Goal: Information Seeking & Learning: Learn about a topic

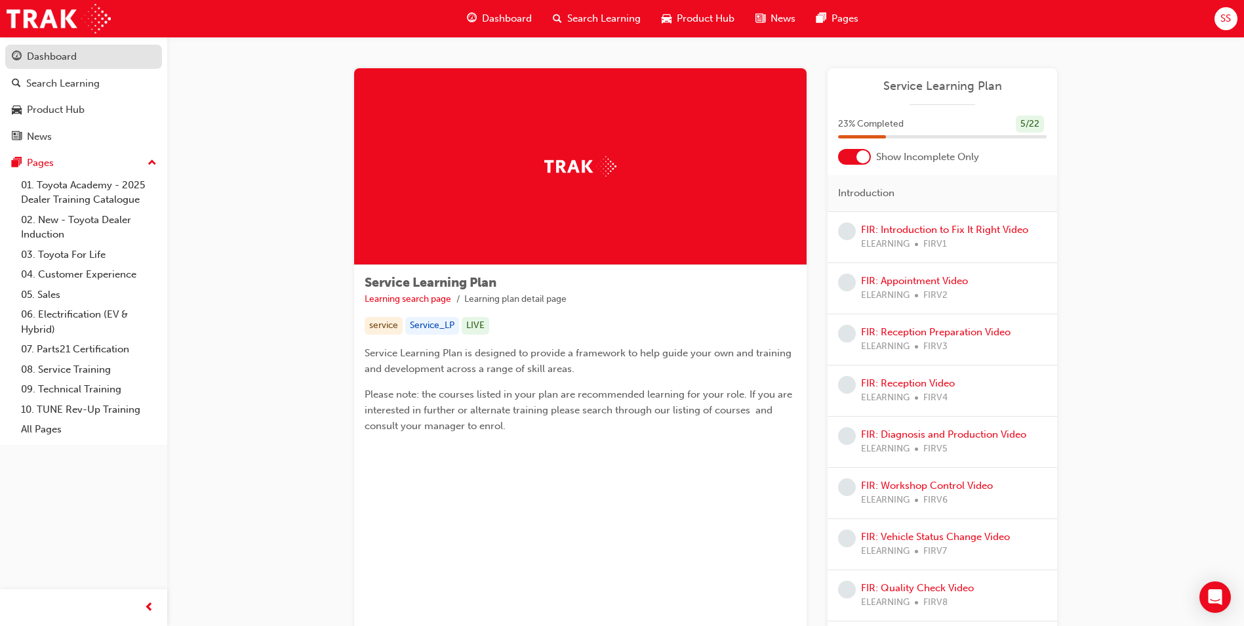
click at [78, 56] on div "Dashboard" at bounding box center [84, 57] width 144 height 16
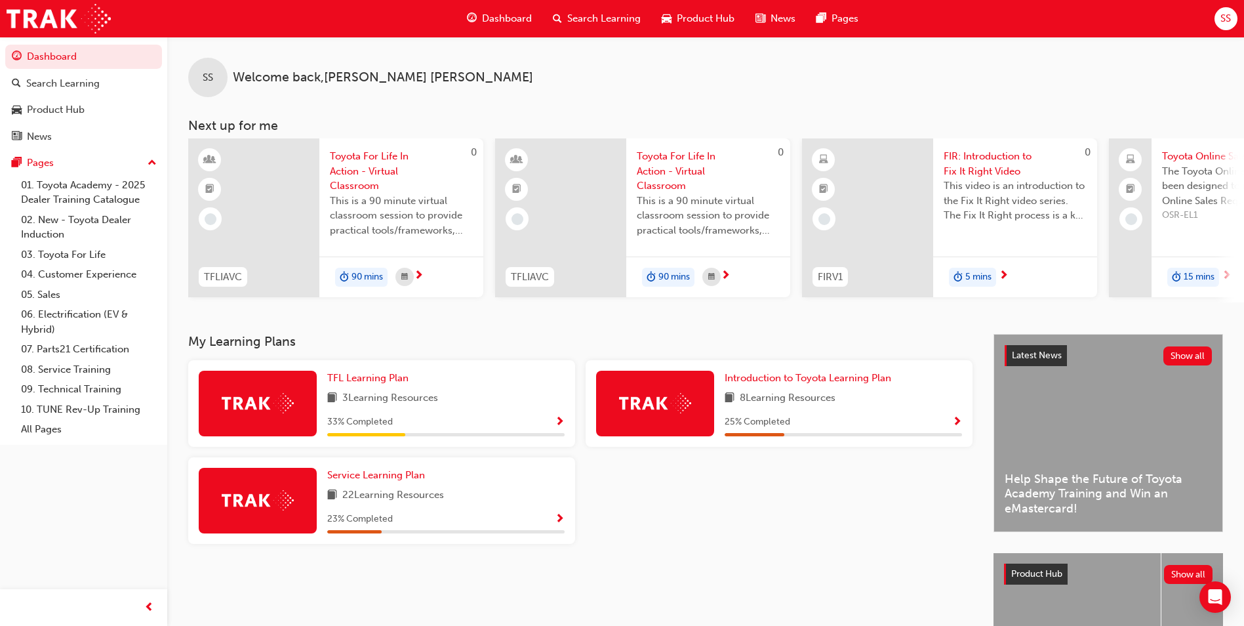
click at [417, 601] on div "My Learning Plans TFL Learning Plan 3 Learning Resources 33 % Completed Introdu…" at bounding box center [590, 537] width 805 height 407
click at [844, 442] on div "Introduction to Toyota Learning Plan 8 Learning Resources 25 % Completed" at bounding box center [779, 403] width 387 height 87
click at [417, 422] on div "33 % Completed" at bounding box center [445, 422] width 237 height 16
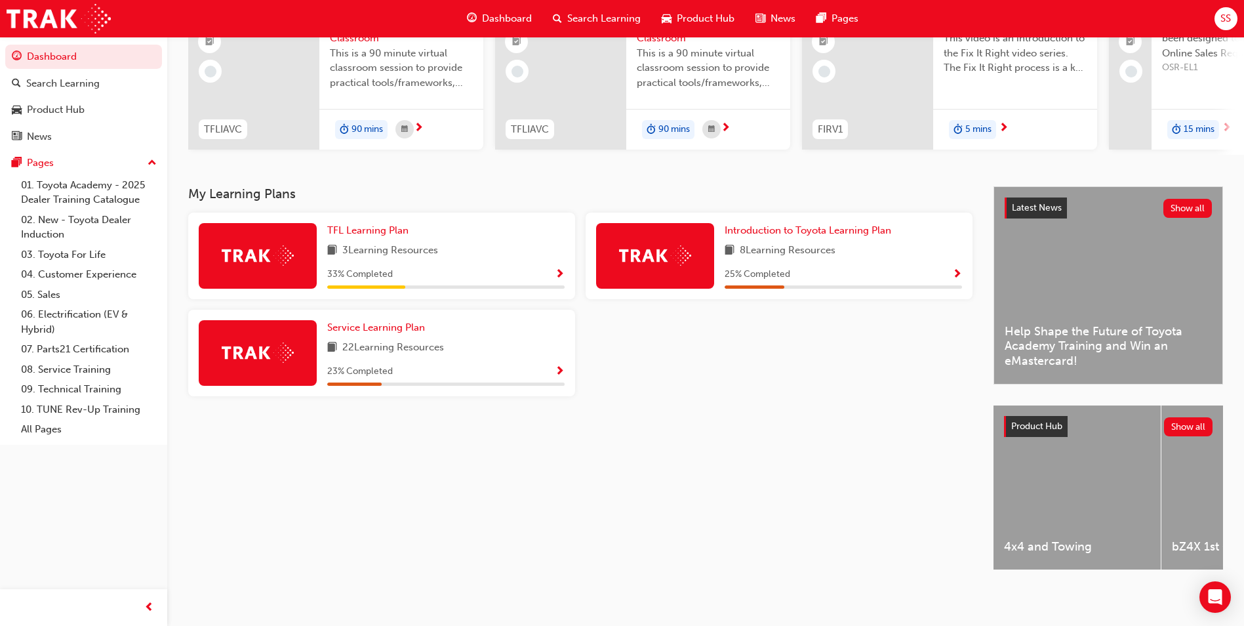
scroll to position [158, 0]
click at [415, 257] on div "TFL Learning Plan 3 Learning Resources 33 % Completed" at bounding box center [445, 256] width 237 height 66
click at [47, 88] on div "Search Learning" at bounding box center [62, 83] width 73 height 15
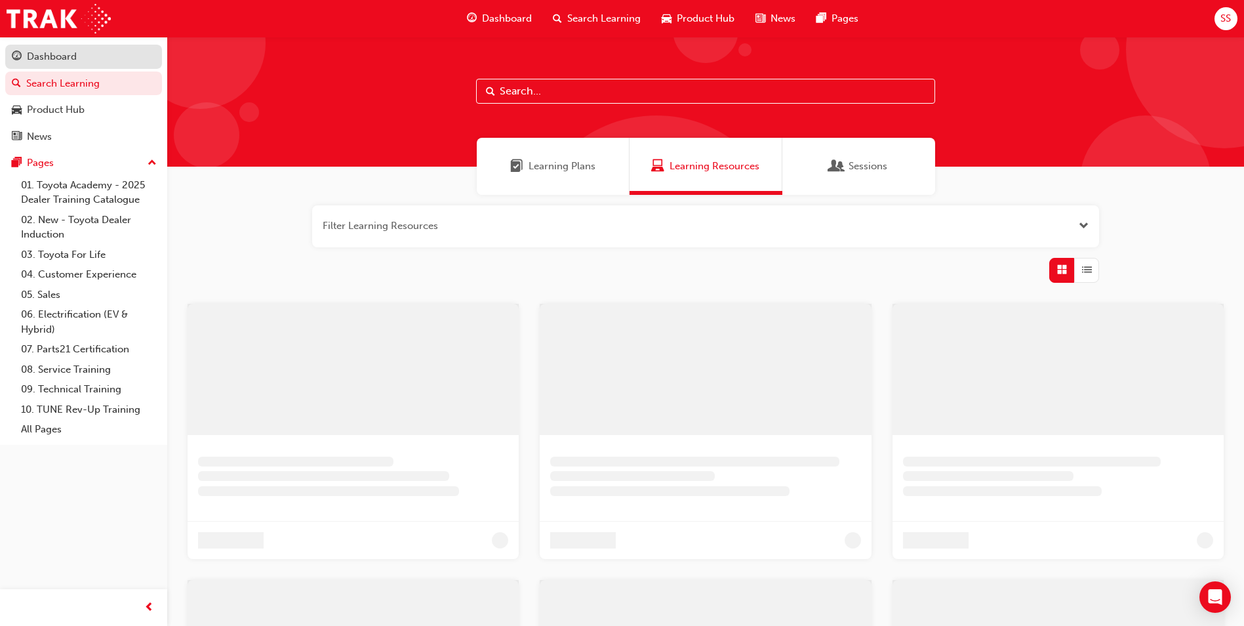
click at [61, 61] on div "Dashboard" at bounding box center [52, 56] width 50 height 15
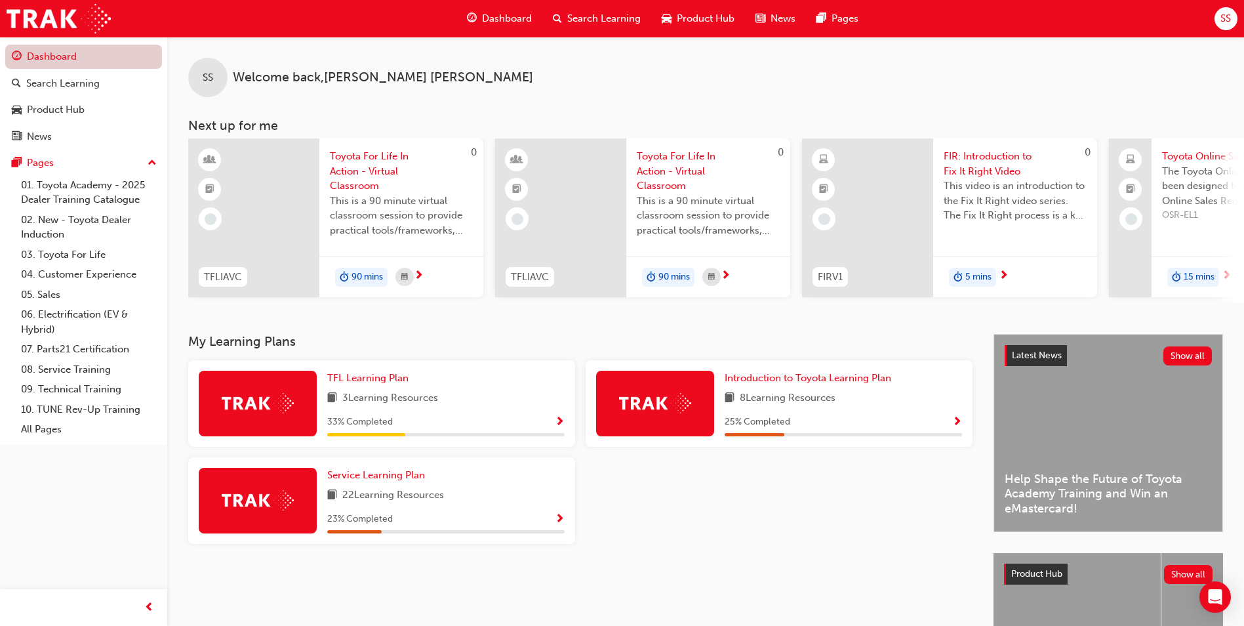
click at [70, 56] on link "Dashboard" at bounding box center [83, 57] width 157 height 24
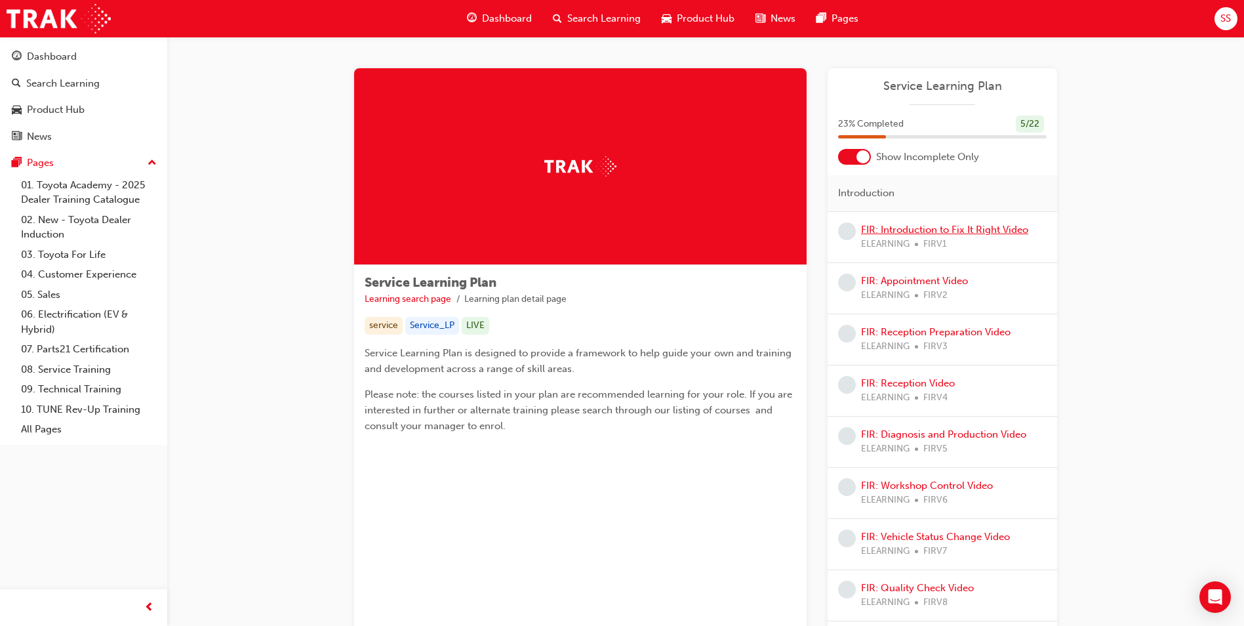
click at [899, 230] on link "FIR: Introduction to Fix It Right Video" at bounding box center [944, 230] width 167 height 12
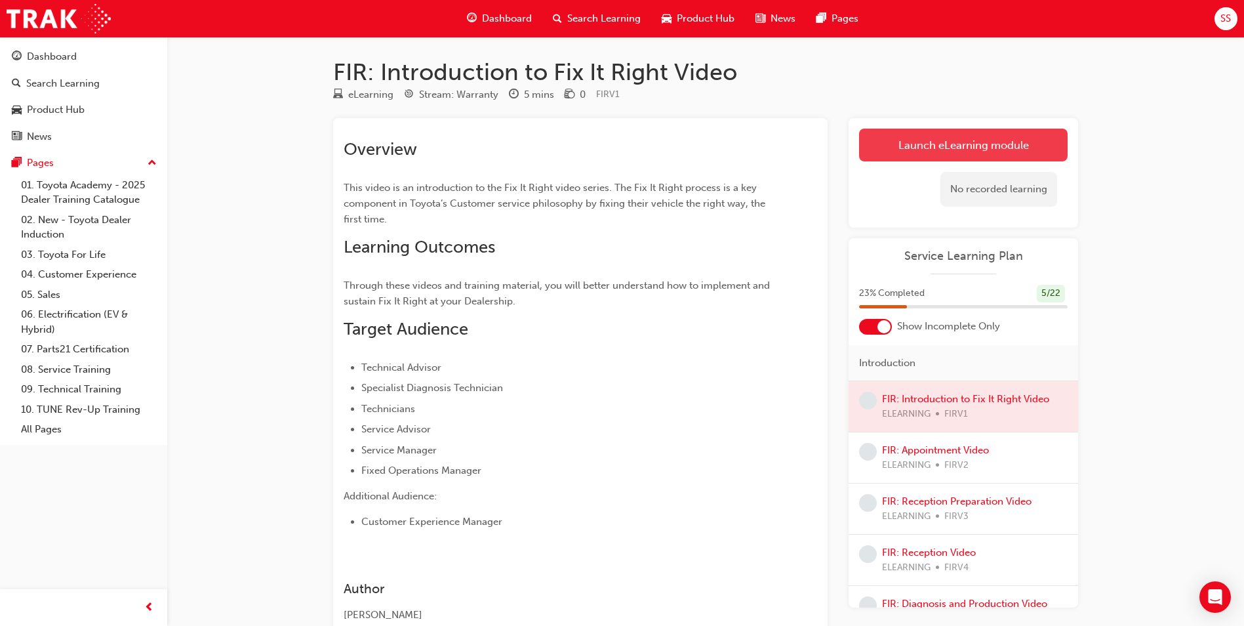
click at [939, 143] on link "Launch eLearning module" at bounding box center [963, 145] width 209 height 33
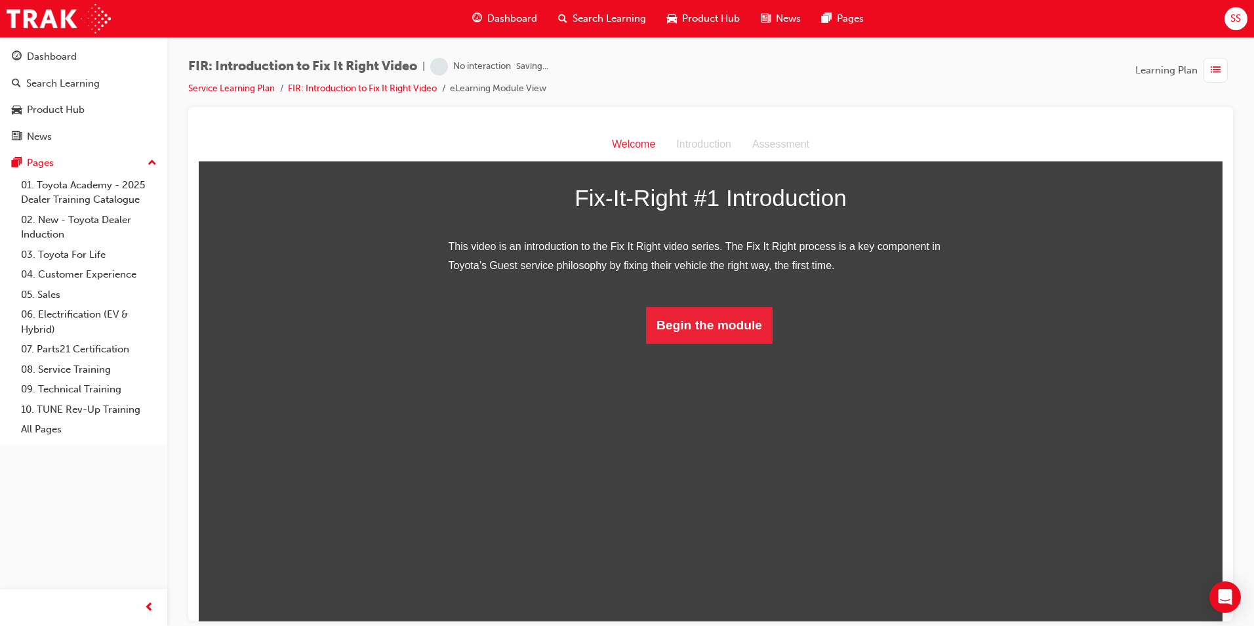
scroll to position [31, 0]
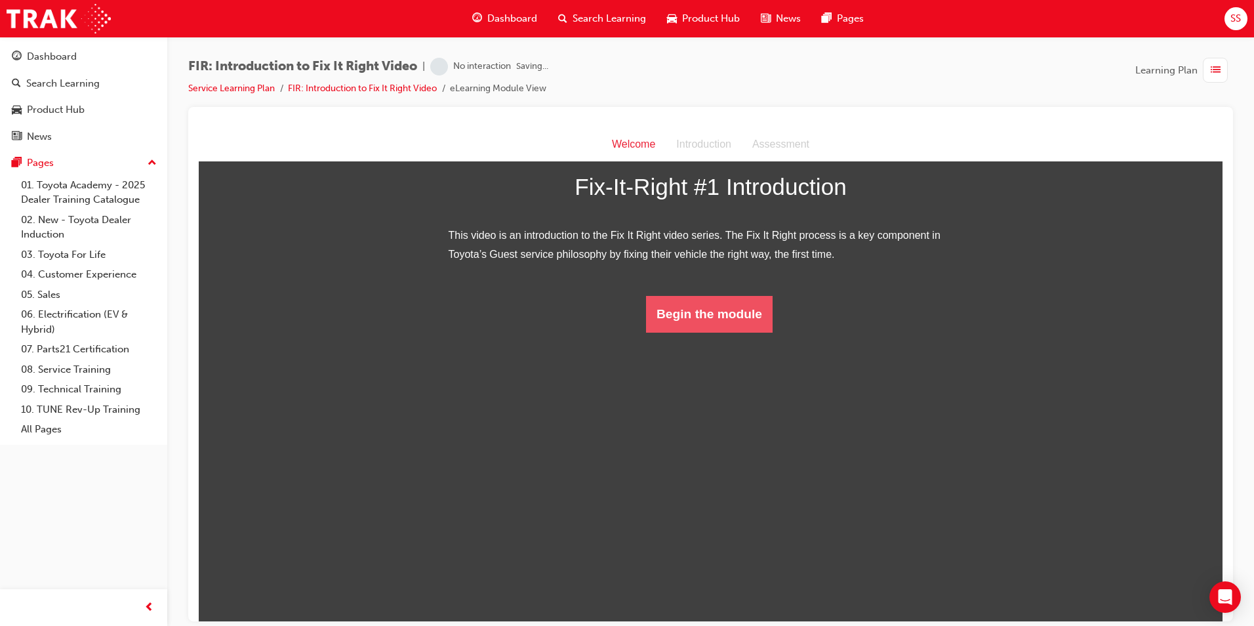
click at [708, 332] on button "Begin the module" at bounding box center [709, 313] width 127 height 37
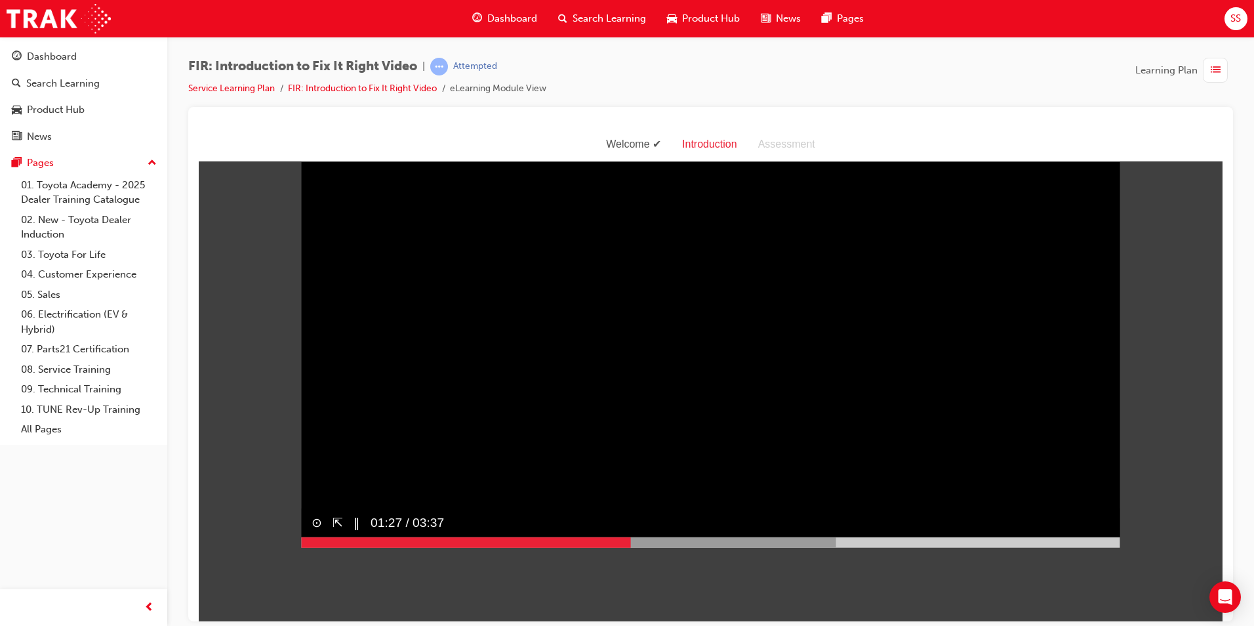
click at [349, 536] on div "‖" at bounding box center [351, 522] width 17 height 30
click at [355, 531] on button "▶︎" at bounding box center [358, 521] width 10 height 19
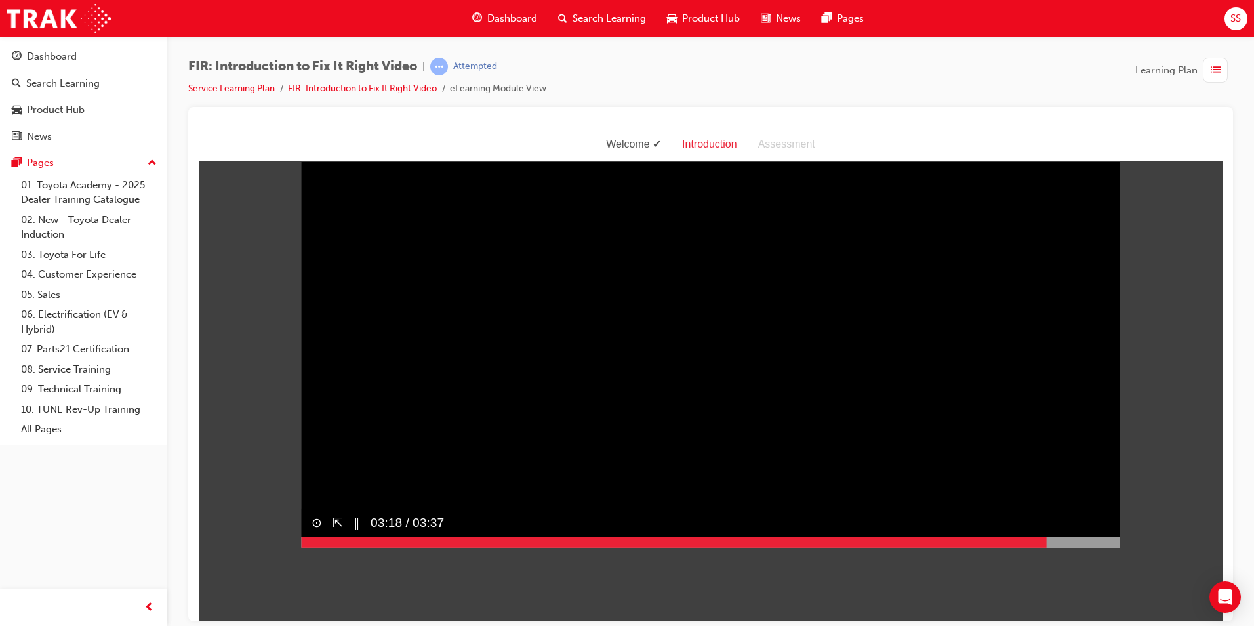
click at [353, 531] on button "‖" at bounding box center [356, 521] width 7 height 19
click at [354, 531] on button "▶︎" at bounding box center [358, 521] width 10 height 19
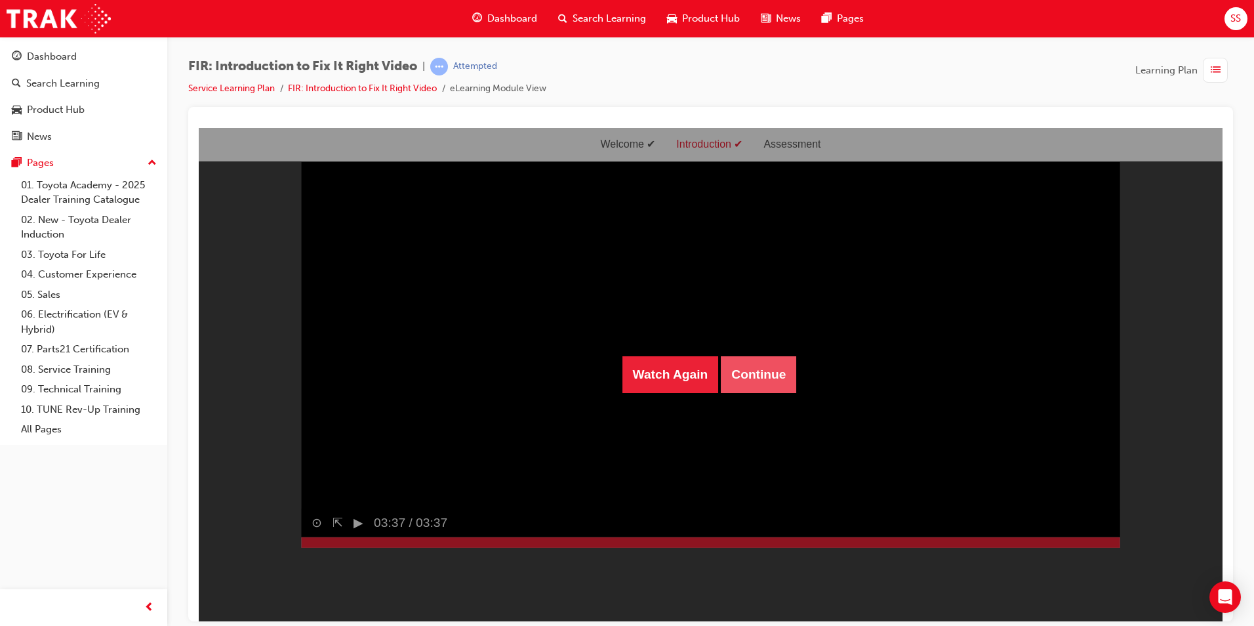
click at [750, 389] on button "Continue" at bounding box center [758, 373] width 75 height 37
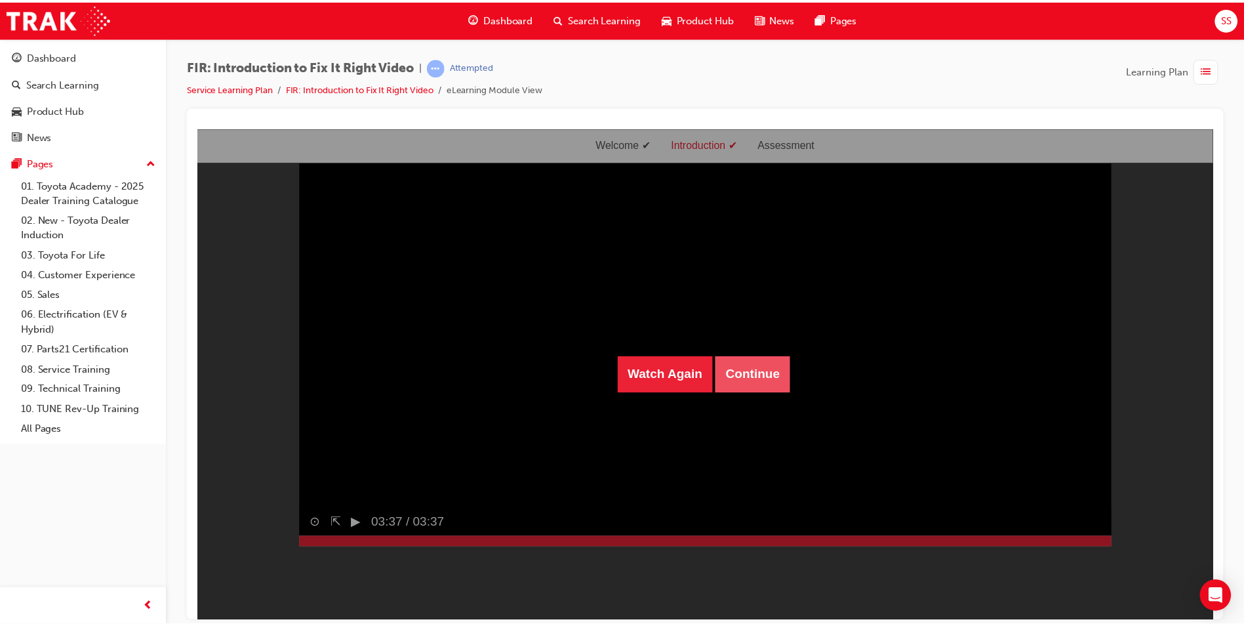
scroll to position [42, 0]
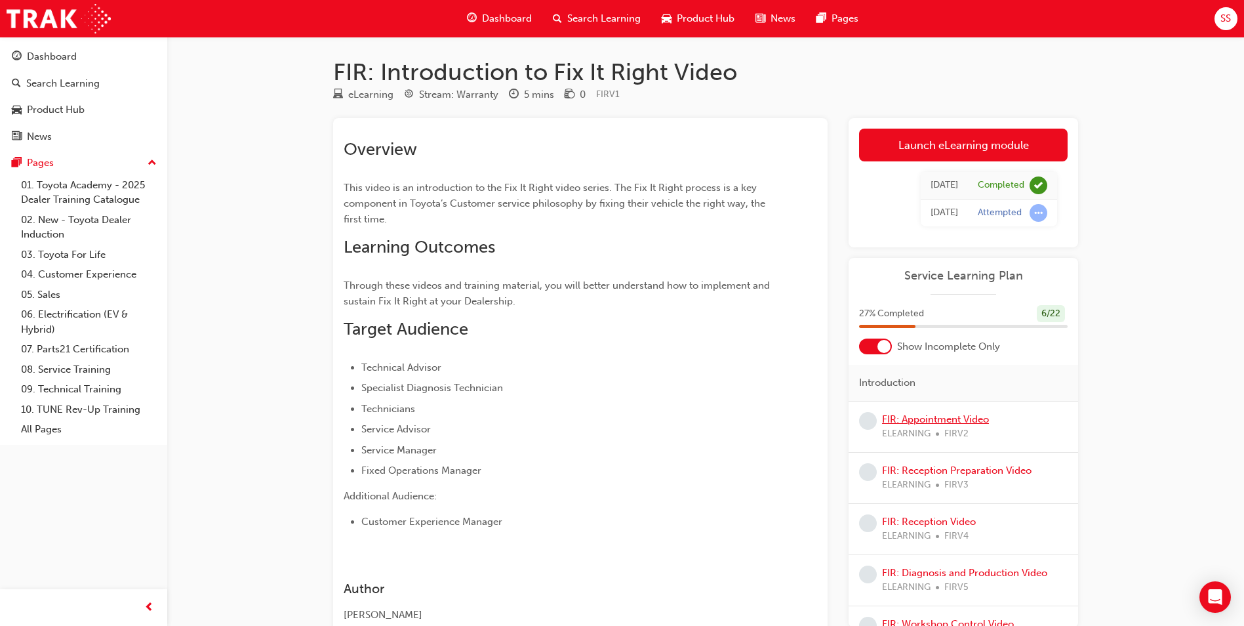
click at [954, 417] on link "FIR: Appointment Video" at bounding box center [935, 419] width 107 height 12
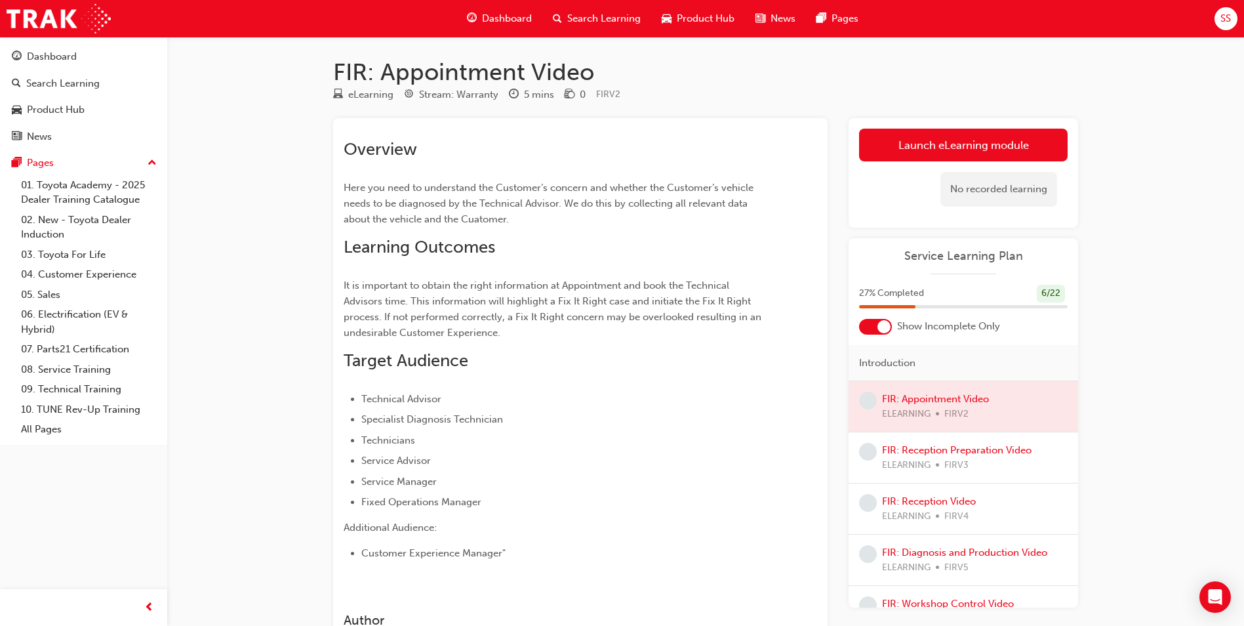
click at [940, 395] on div at bounding box center [962, 406] width 229 height 50
click at [937, 398] on div at bounding box center [962, 406] width 229 height 50
click at [865, 397] on span "learningRecordVerb_NONE-icon" at bounding box center [868, 400] width 18 height 18
click at [946, 404] on div at bounding box center [962, 406] width 229 height 50
click at [1015, 408] on div at bounding box center [962, 406] width 229 height 50
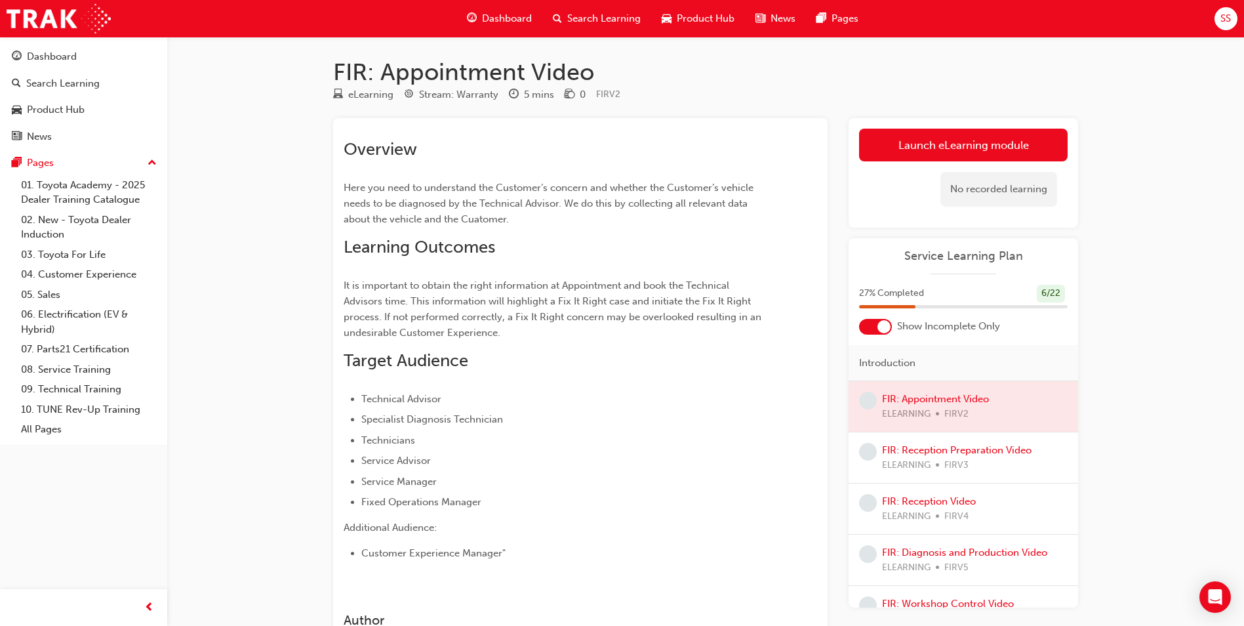
click at [1015, 408] on div at bounding box center [962, 406] width 229 height 50
click at [892, 388] on div at bounding box center [962, 406] width 229 height 50
click at [867, 399] on span "learningRecordVerb_NONE-icon" at bounding box center [868, 400] width 18 height 18
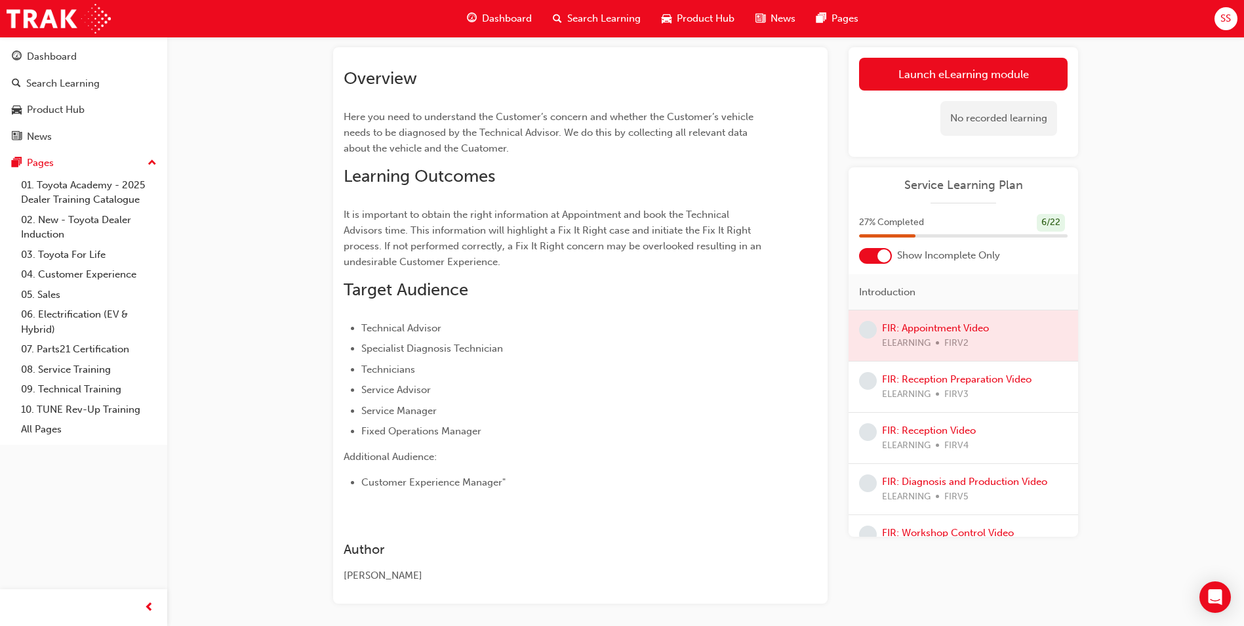
scroll to position [123, 0]
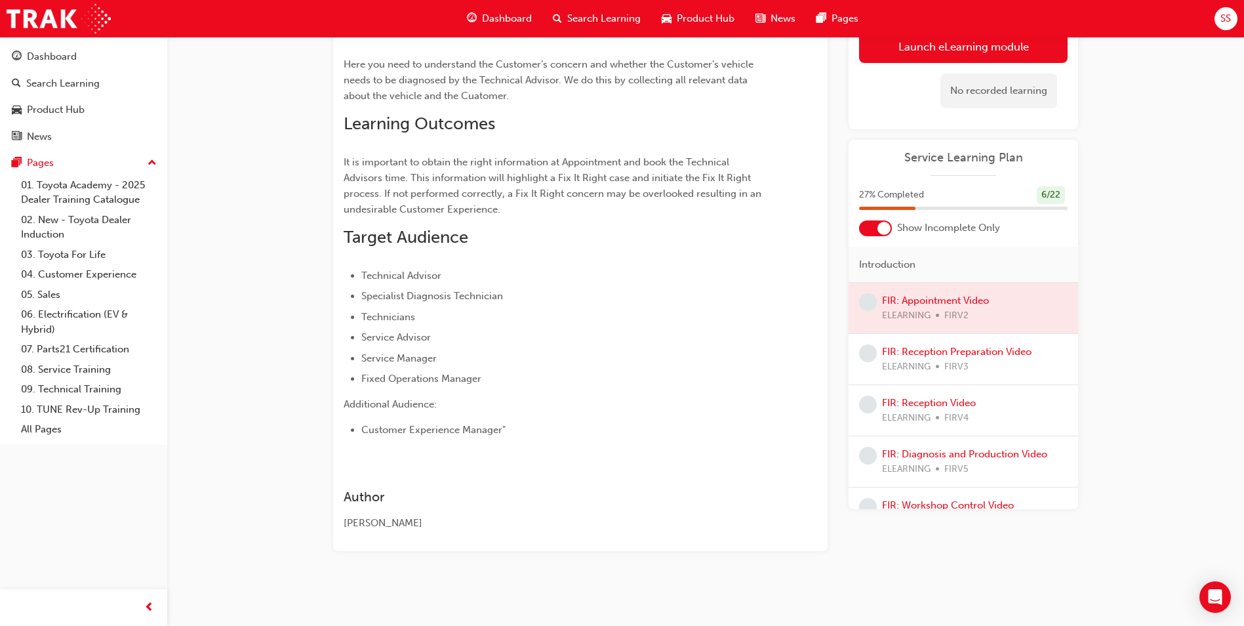
click at [945, 304] on div at bounding box center [962, 308] width 229 height 50
click at [881, 299] on div at bounding box center [962, 308] width 229 height 50
click at [870, 302] on span "learningRecordVerb_NONE-icon" at bounding box center [868, 302] width 18 height 18
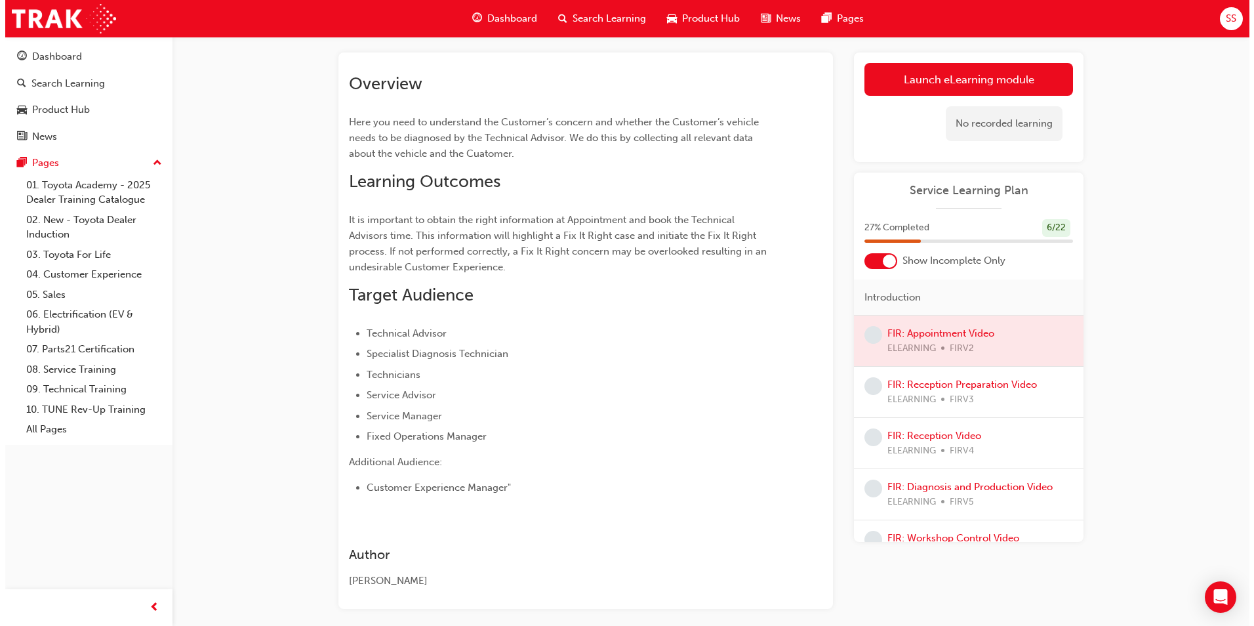
scroll to position [0, 0]
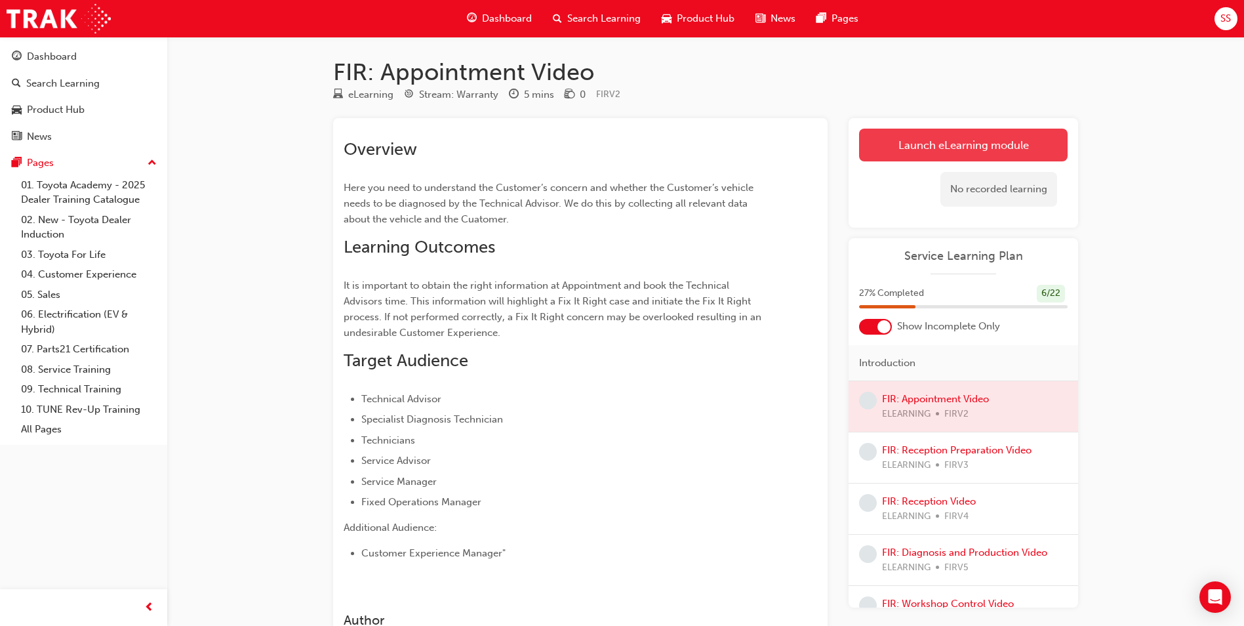
click at [925, 150] on link "Launch eLearning module" at bounding box center [963, 145] width 209 height 33
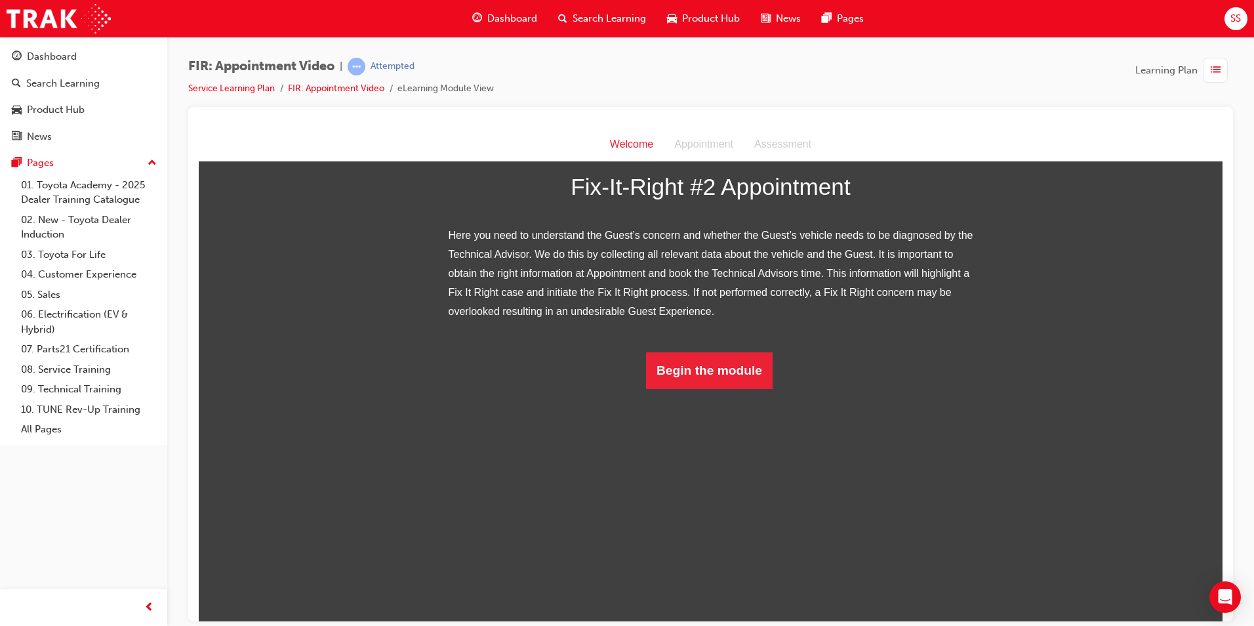
scroll to position [77, 0]
click at [725, 388] on button "Begin the module" at bounding box center [709, 369] width 127 height 37
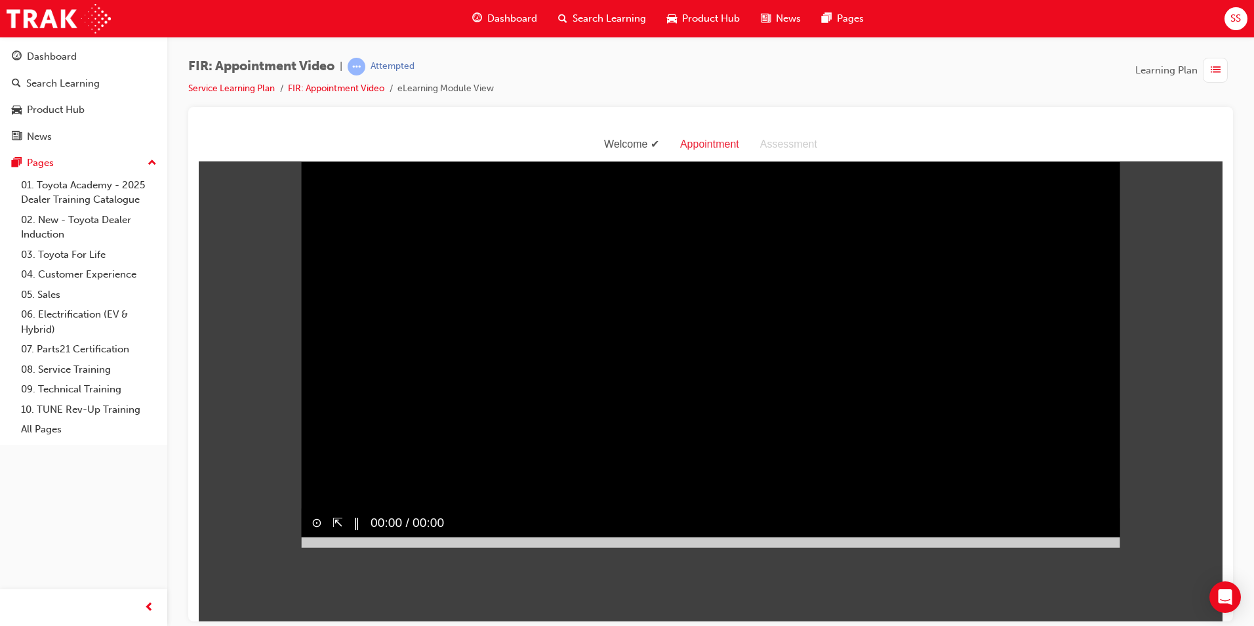
scroll to position [31, 0]
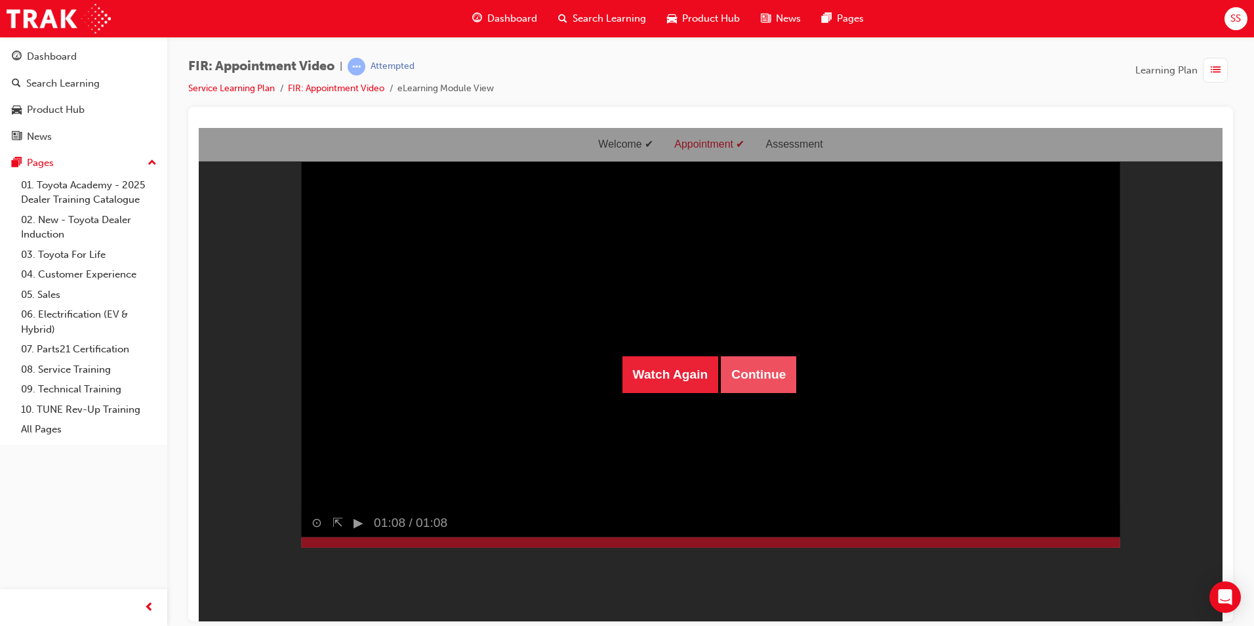
click at [746, 363] on button "Continue" at bounding box center [758, 373] width 75 height 37
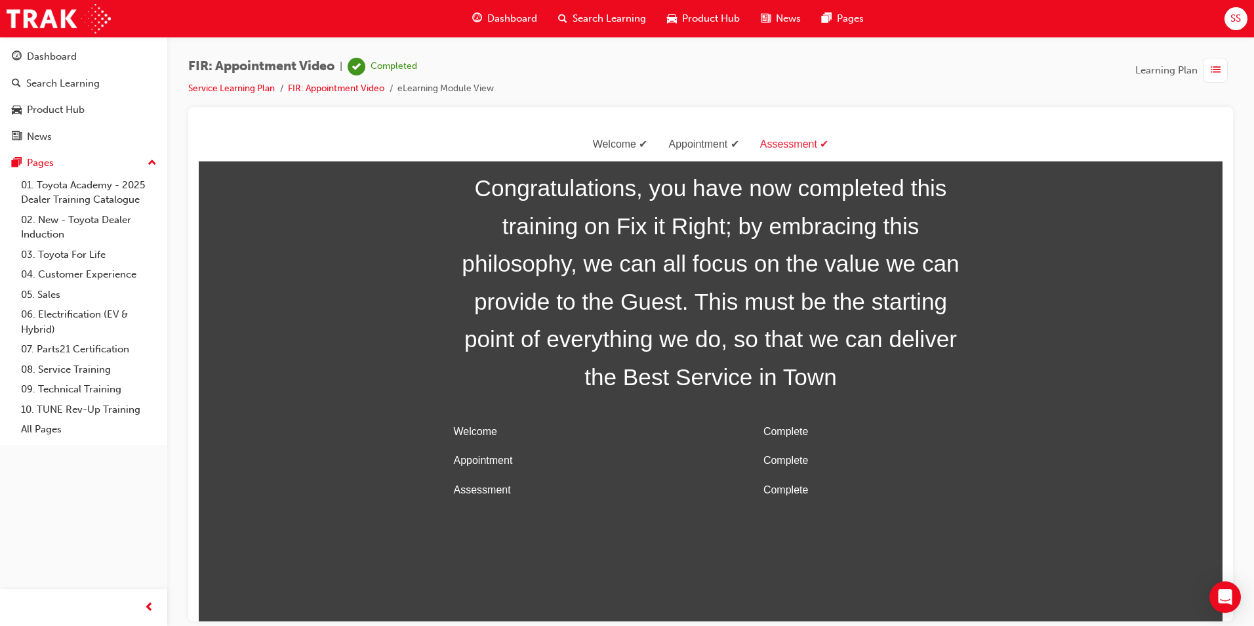
scroll to position [0, 0]
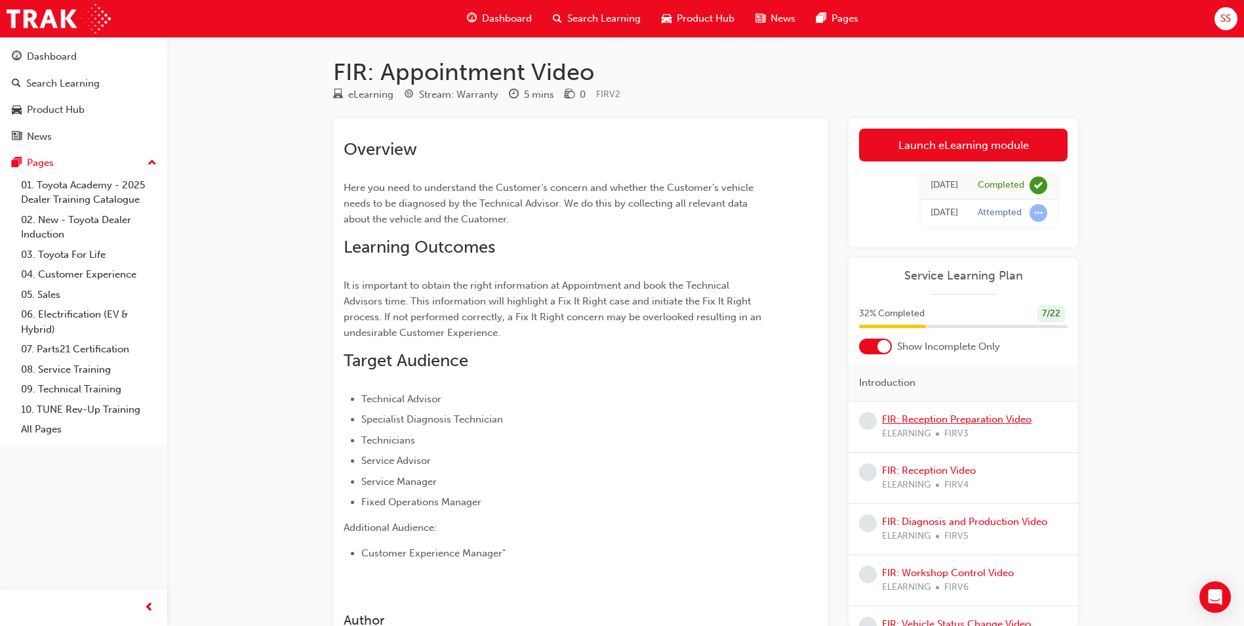
click at [945, 423] on link "FIR: Reception Preparation Video" at bounding box center [956, 419] width 149 height 12
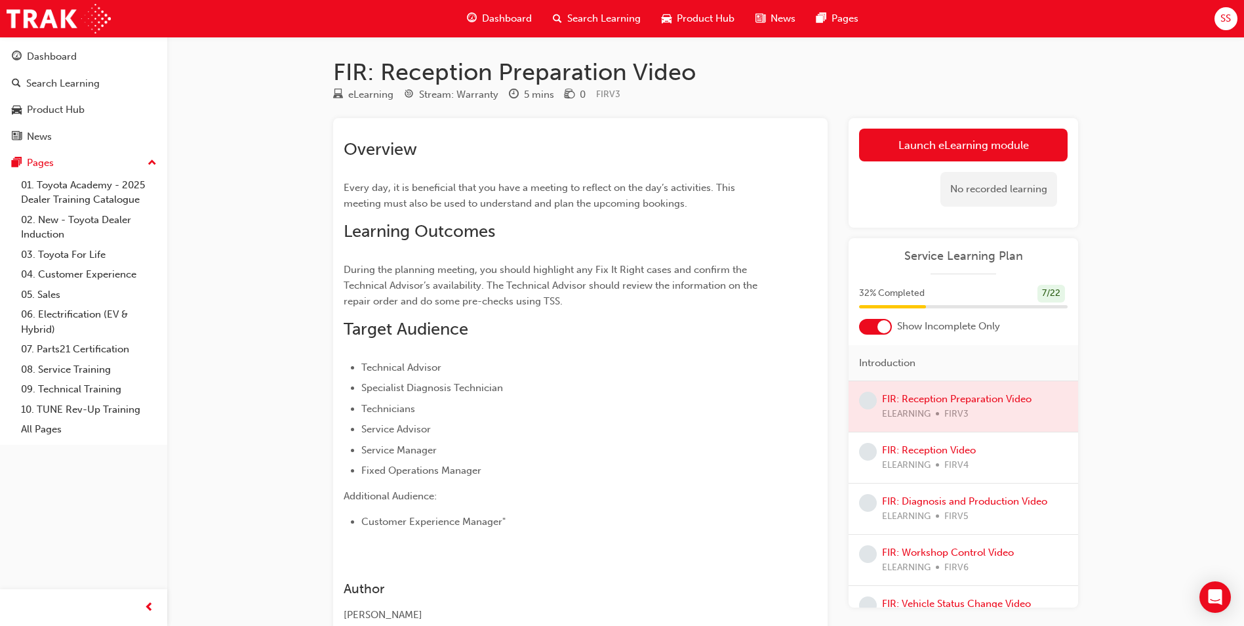
click at [949, 402] on div at bounding box center [962, 406] width 229 height 50
click at [886, 153] on link "Launch eLearning module" at bounding box center [963, 145] width 209 height 33
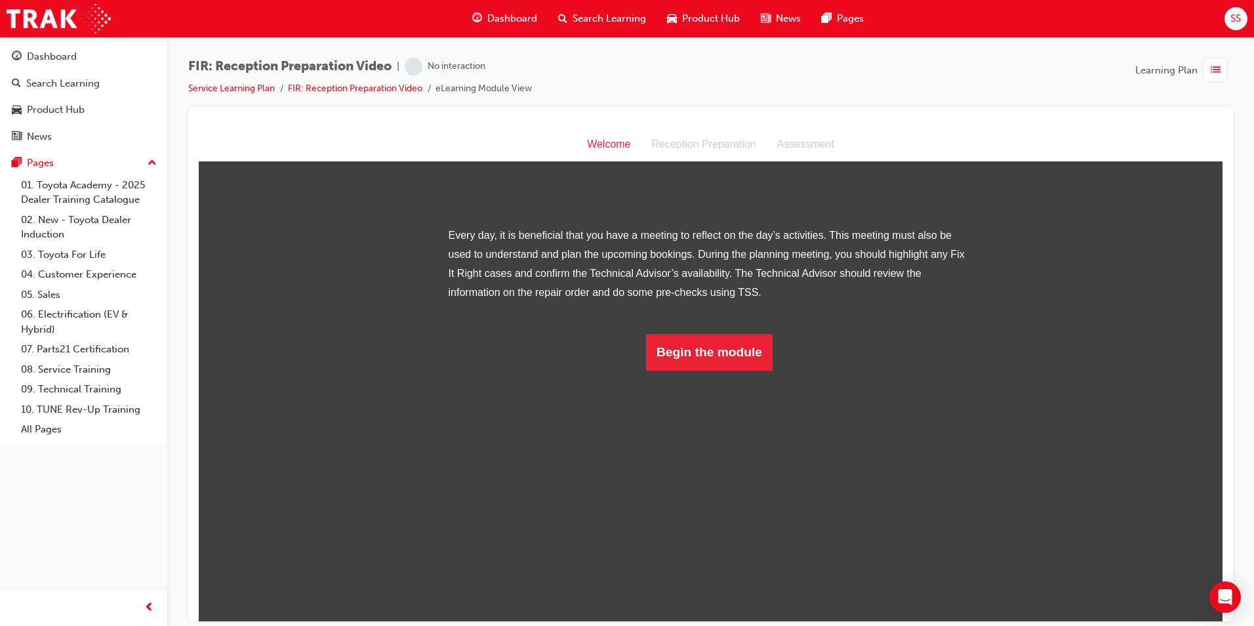
scroll to position [58, 0]
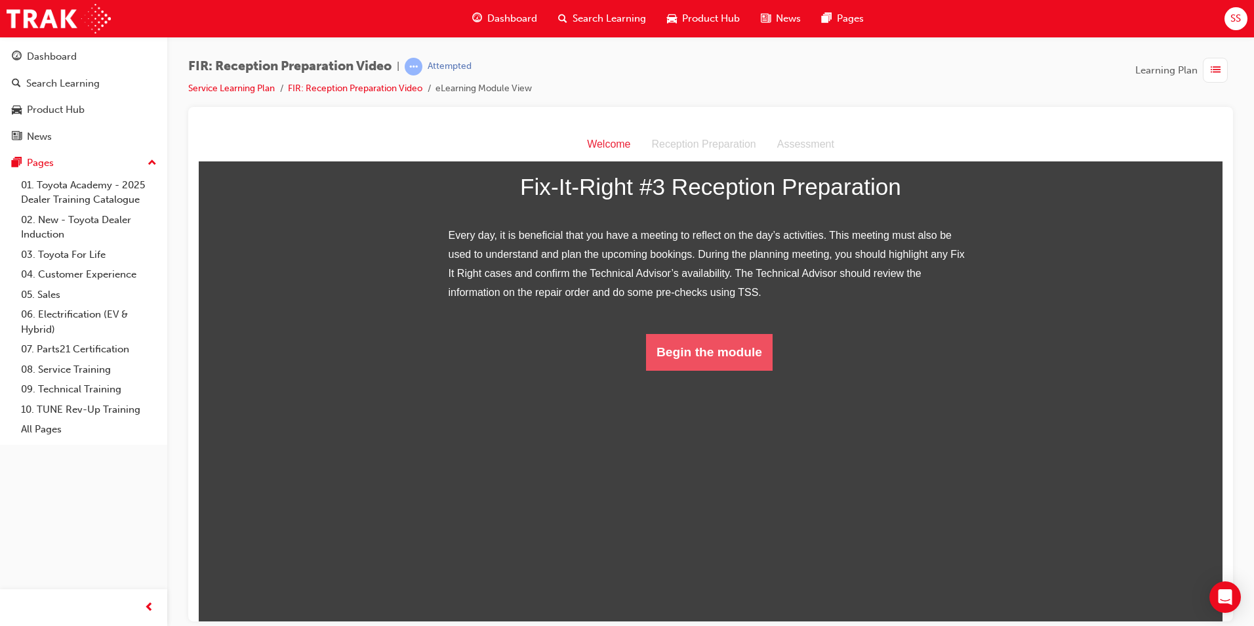
click at [692, 370] on button "Begin the module" at bounding box center [709, 351] width 127 height 37
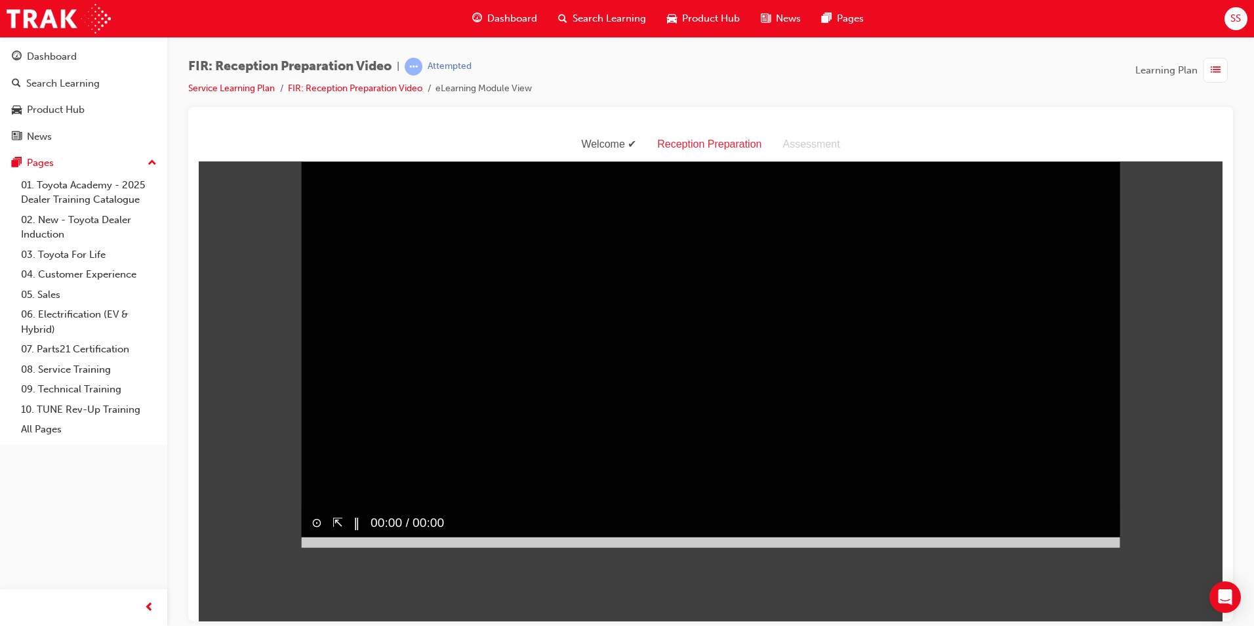
scroll to position [31, 0]
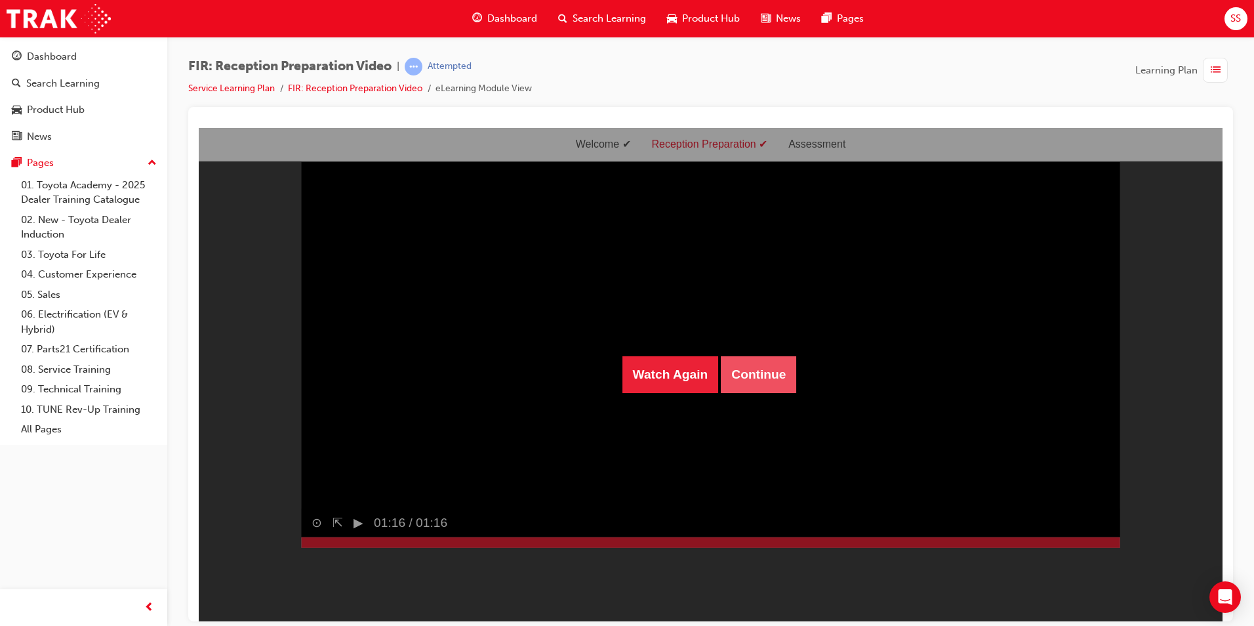
click at [780, 369] on button "Continue" at bounding box center [758, 373] width 75 height 37
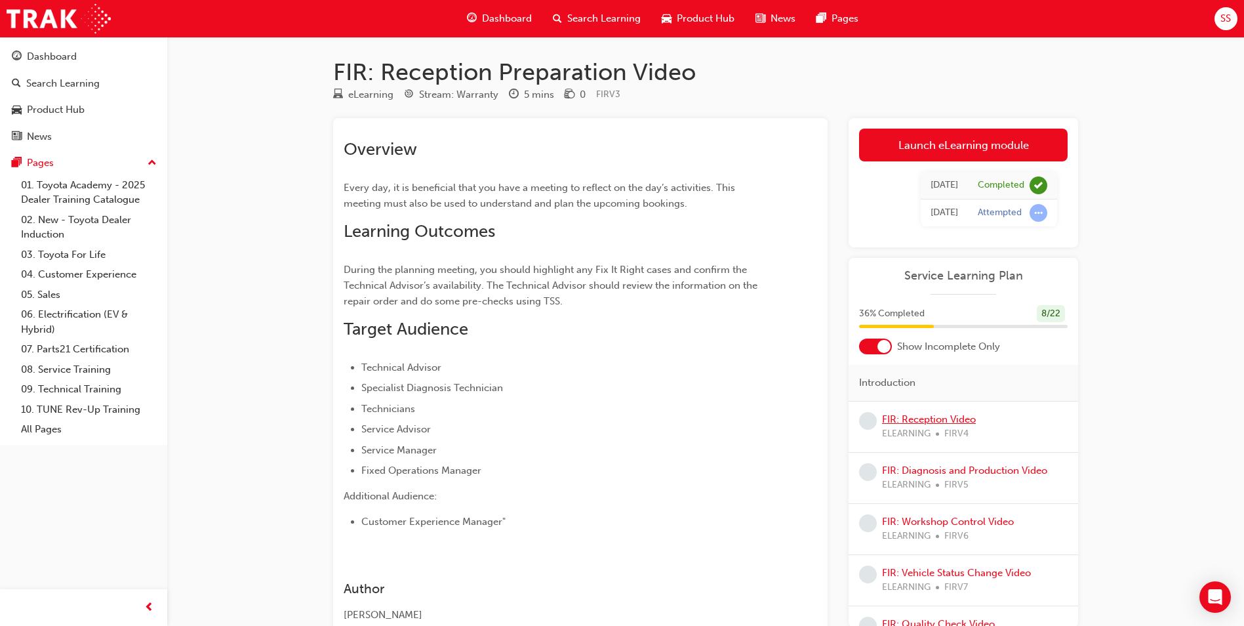
click at [949, 420] on link "FIR: Reception Video" at bounding box center [929, 419] width 94 height 12
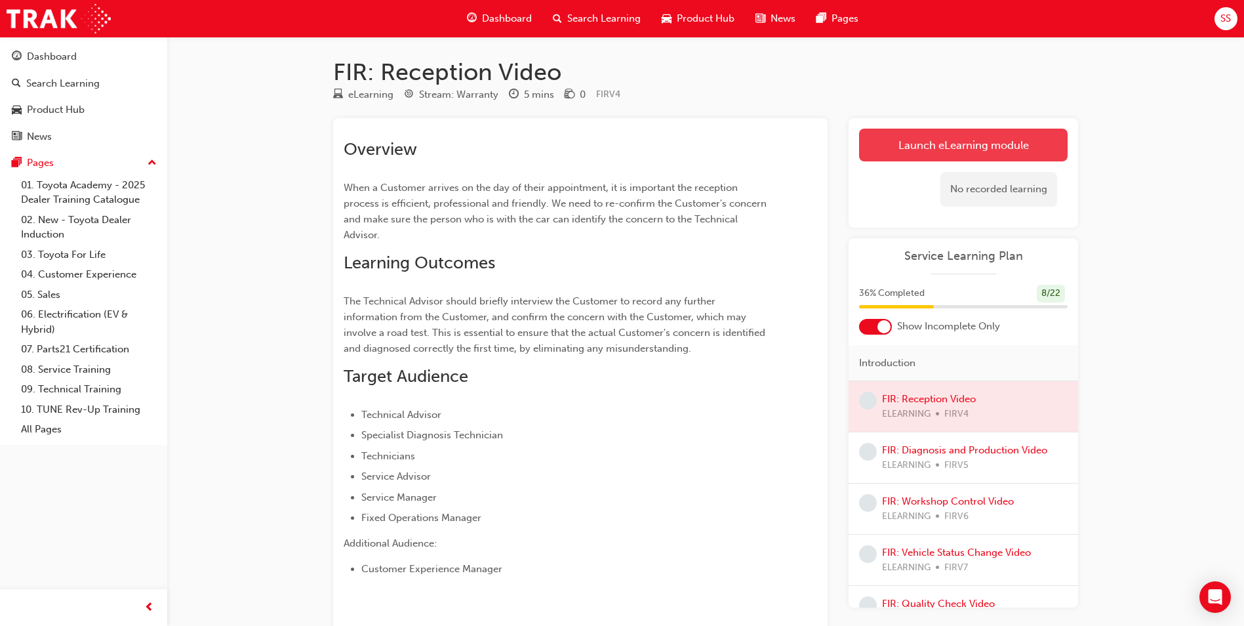
click at [1003, 146] on link "Launch eLearning module" at bounding box center [963, 145] width 209 height 33
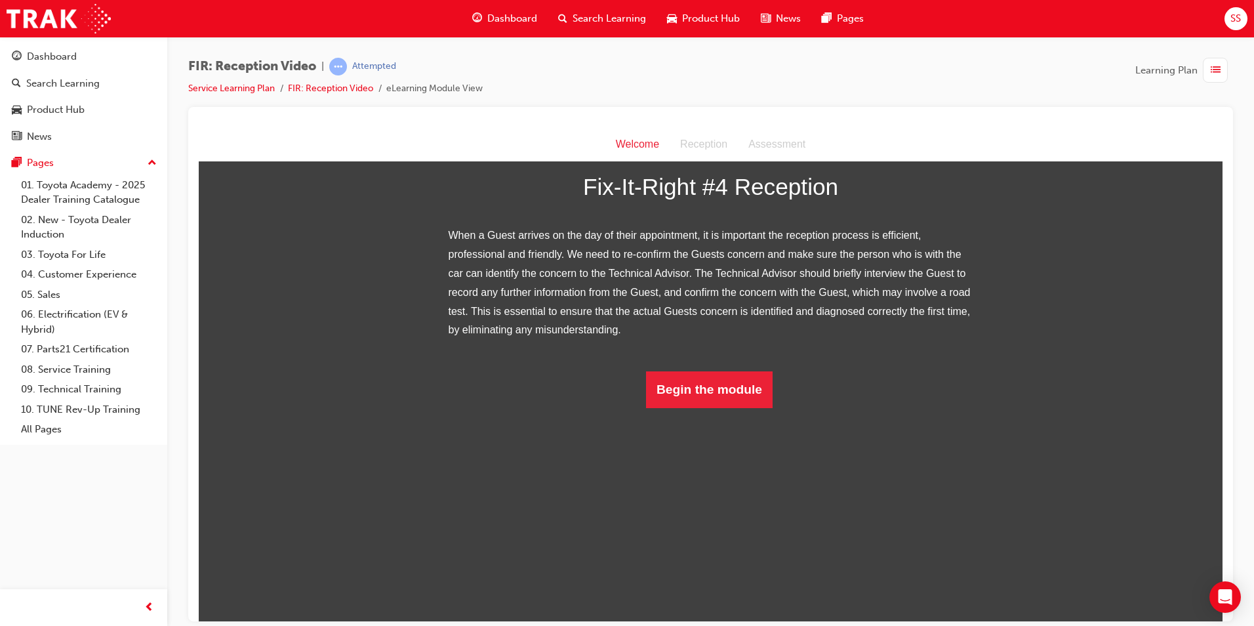
scroll to position [96, 0]
click at [704, 407] on button "Begin the module" at bounding box center [709, 388] width 127 height 37
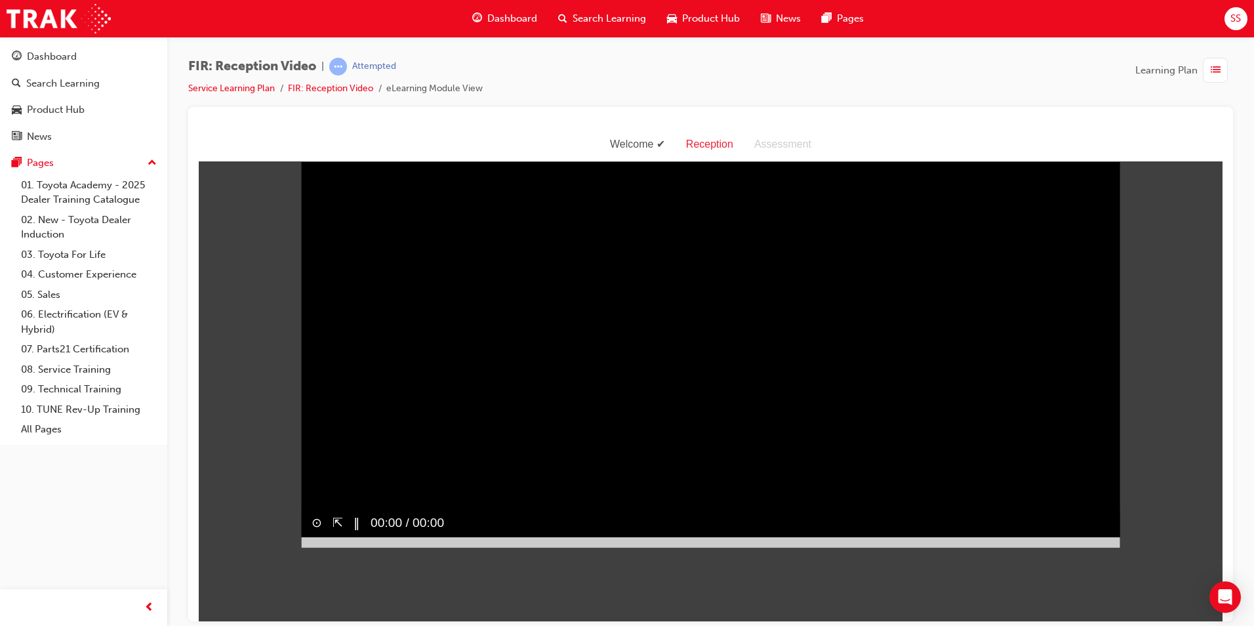
scroll to position [31, 0]
click at [349, 536] on div "‖" at bounding box center [351, 522] width 17 height 30
